Goal: Task Accomplishment & Management: Use online tool/utility

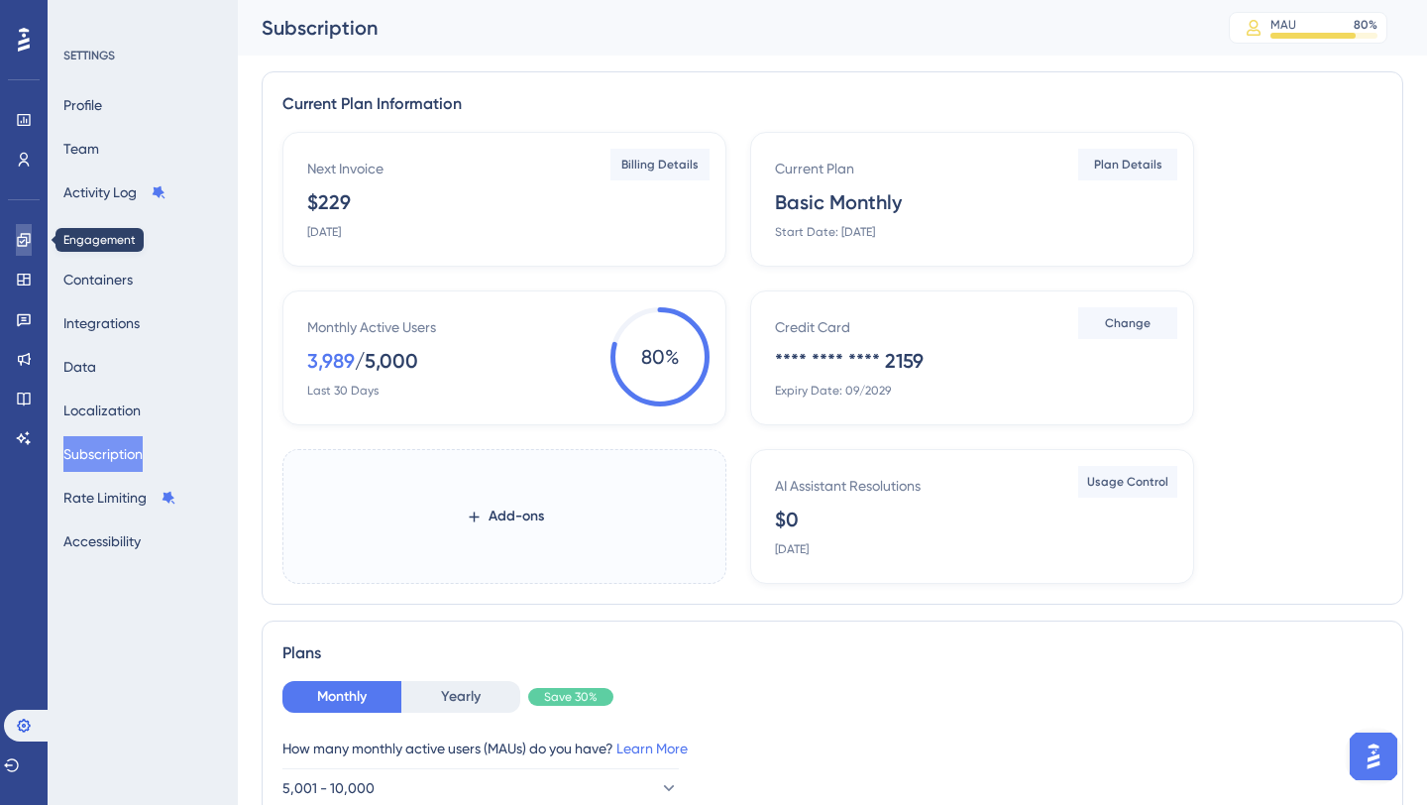
click at [26, 248] on link at bounding box center [24, 240] width 16 height 32
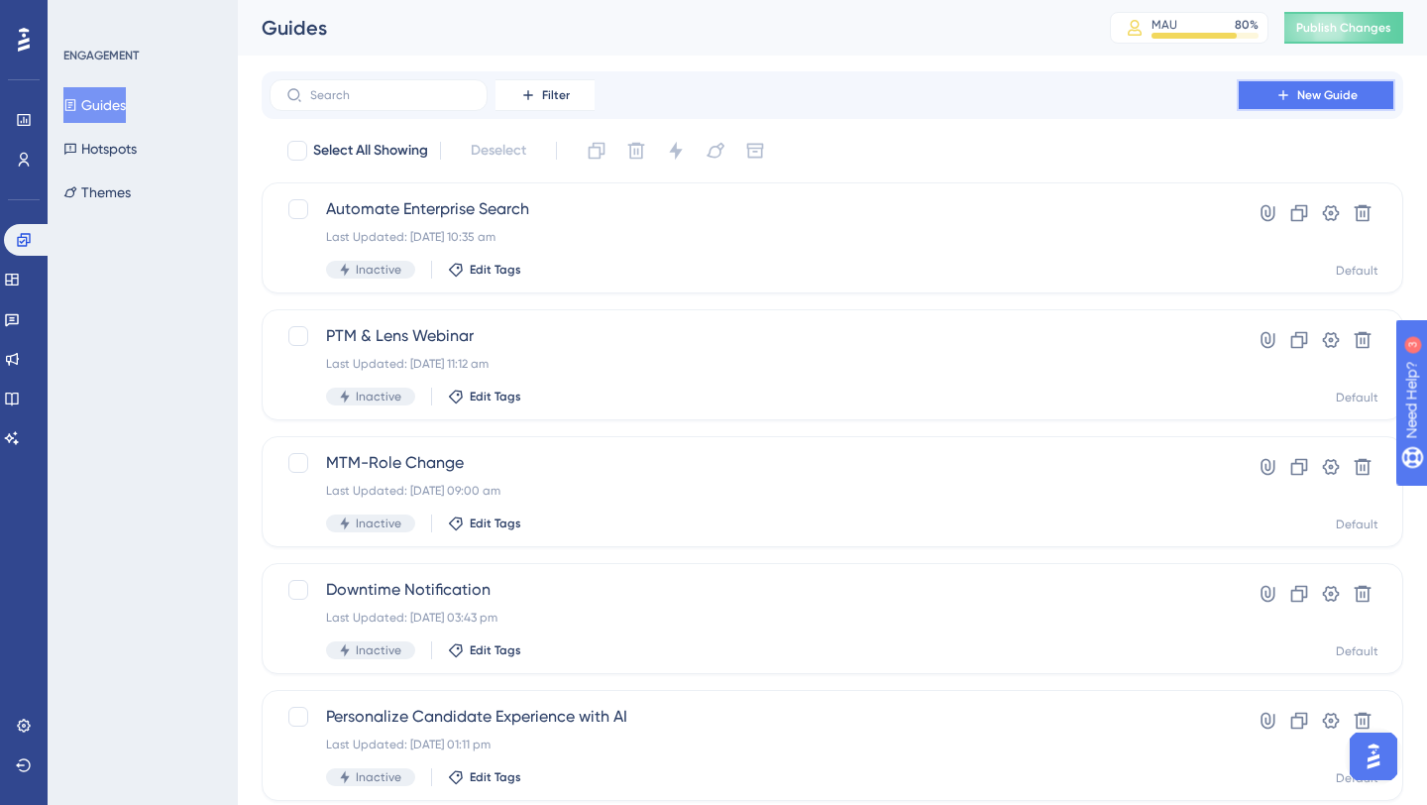
click at [1305, 83] on button "New Guide" at bounding box center [1316, 95] width 159 height 32
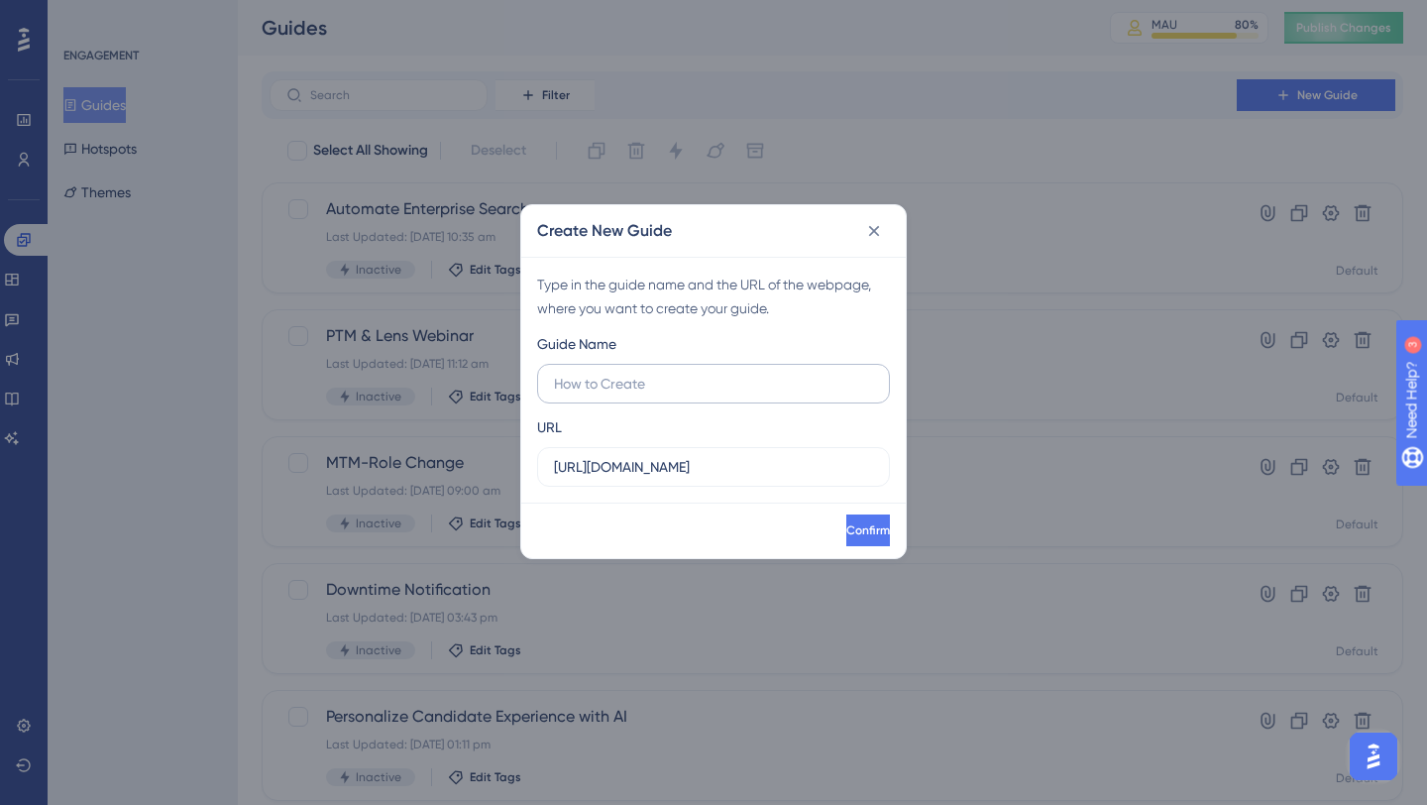
click at [671, 392] on input "text" at bounding box center [713, 384] width 319 height 22
type input "Automation"
click at [845, 527] on span "Confirm" at bounding box center [867, 530] width 44 height 16
